Goal: Task Accomplishment & Management: Use online tool/utility

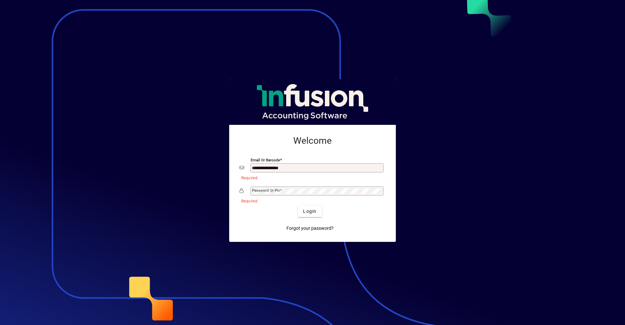
type input "**********"
click at [298, 205] on button "Login" at bounding box center [310, 211] width 24 height 12
